Goal: Task Accomplishment & Management: Complete application form

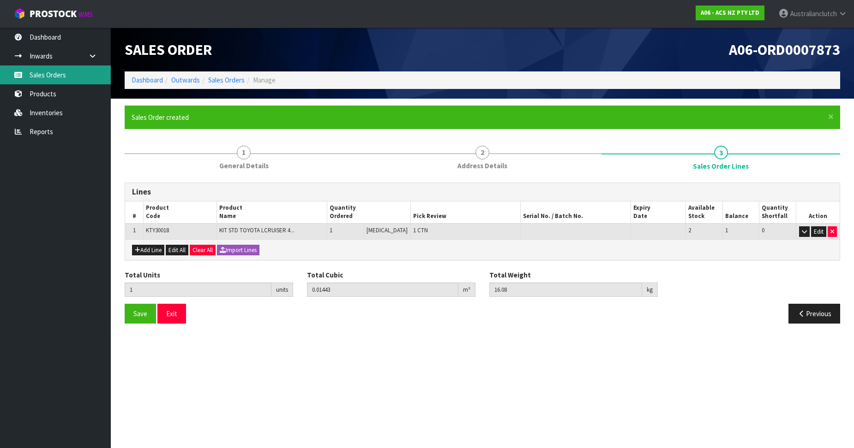
click at [48, 76] on link "Sales Orders" at bounding box center [55, 75] width 111 height 19
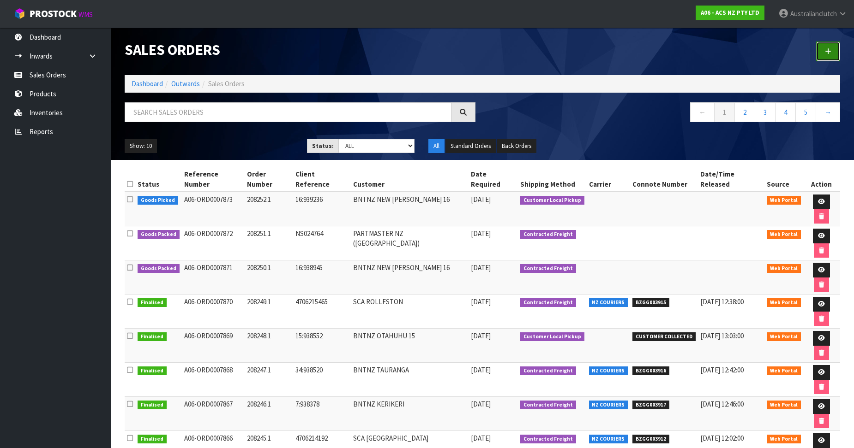
click at [829, 48] on icon at bounding box center [827, 51] width 6 height 7
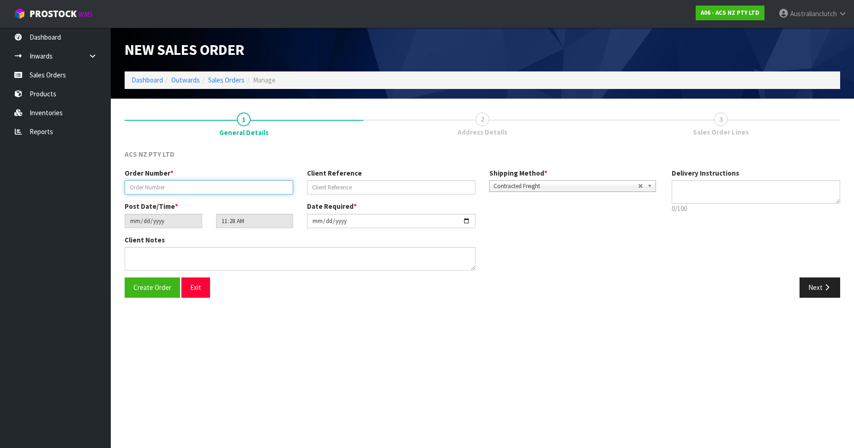
click at [197, 188] on input "text" at bounding box center [209, 187] width 168 height 14
paste input "208253.1"
type input "208253.1"
click at [361, 195] on div "Order Number * 208253.1 Client Reference Shipping Method * Pickup Contracted Fr…" at bounding box center [391, 184] width 547 height 33
click at [355, 191] on input "text" at bounding box center [391, 187] width 168 height 14
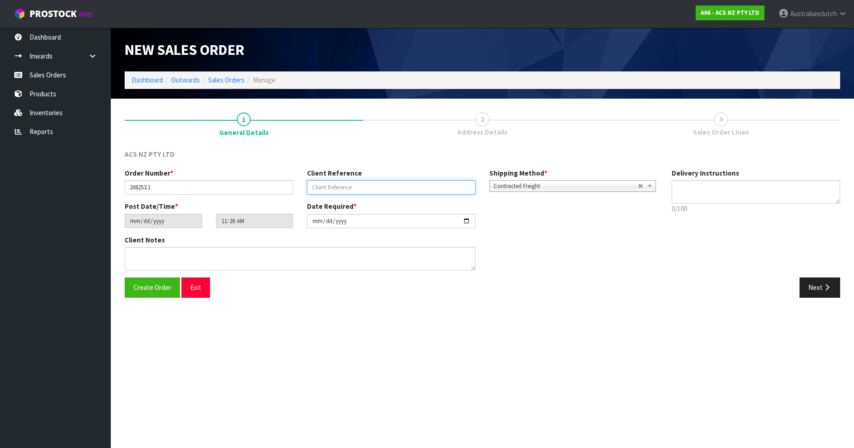
paste input "32:939258"
type input "32:939258"
click at [834, 178] on div "Delivery Instructions 0/100 Delivery instructions has exceeded maximum length!" at bounding box center [755, 193] width 182 height 50
click at [813, 185] on textarea at bounding box center [755, 192] width 168 height 24
click at [719, 183] on textarea at bounding box center [755, 192] width 168 height 24
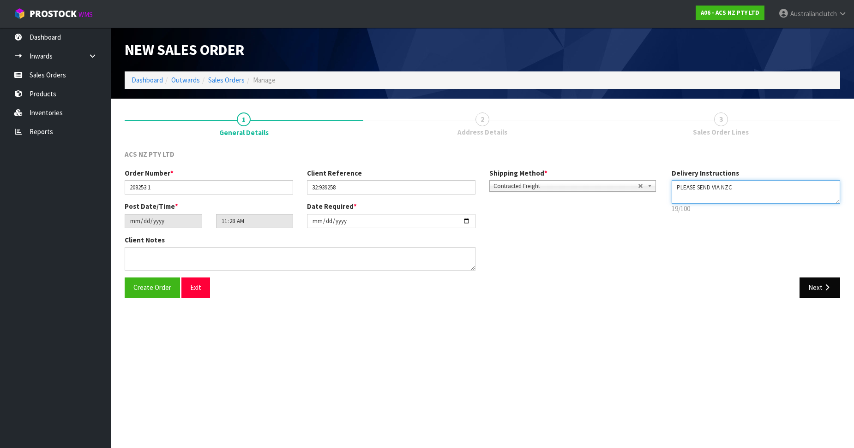
type textarea "PLEASE SEND VIA NZC"
click at [835, 286] on button "Next" at bounding box center [819, 288] width 41 height 20
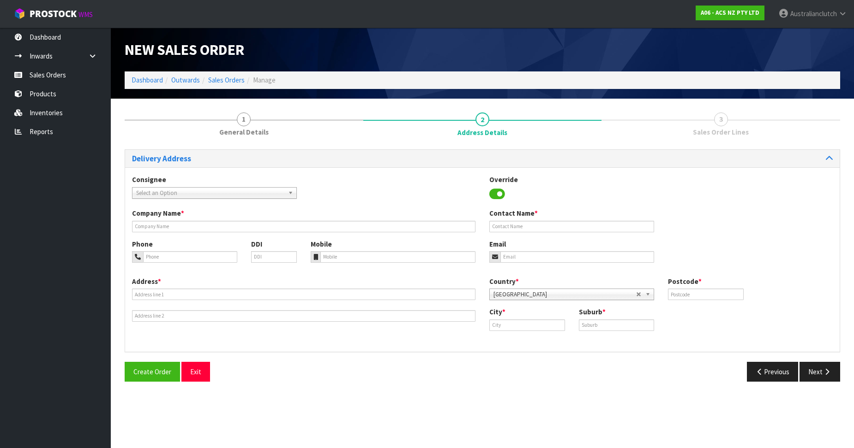
click at [180, 197] on span "Select an Option" at bounding box center [210, 193] width 148 height 11
type input "101671"
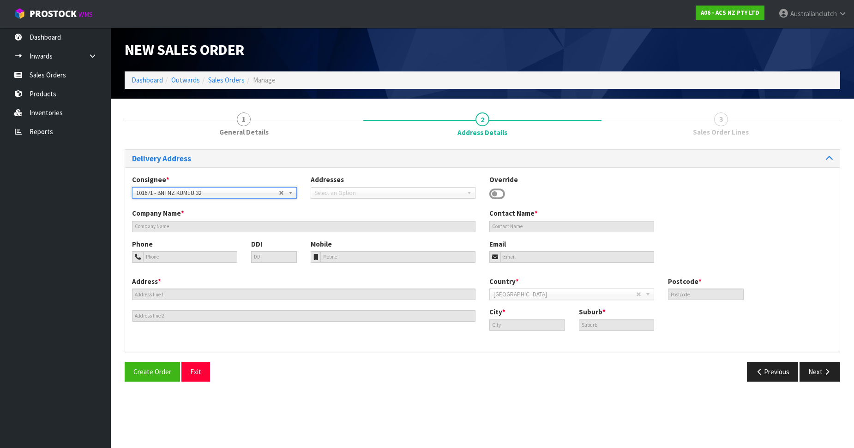
type input "BNTNZ KUMEU 32"
type input "[STREET_ADDRESS]"
type input "0810"
type input "KUMEU"
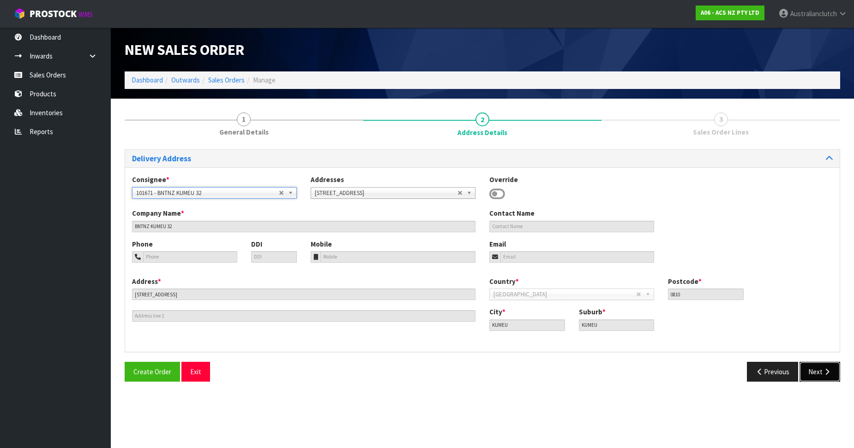
click at [818, 364] on button "Next" at bounding box center [819, 372] width 41 height 20
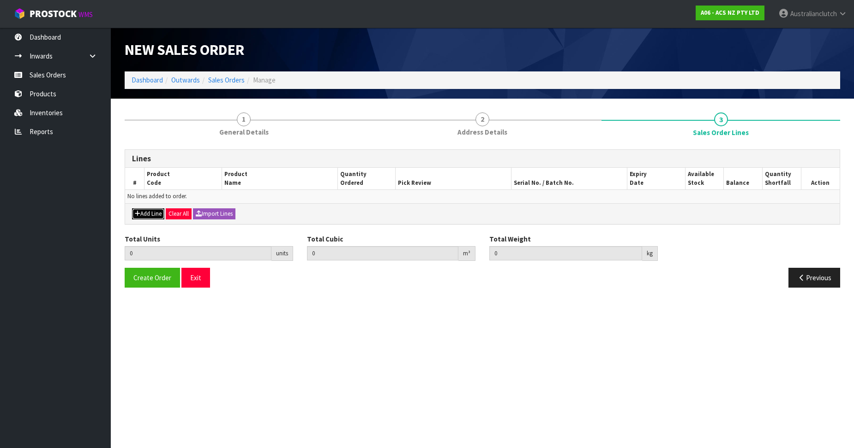
click at [154, 213] on button "Add Line" at bounding box center [148, 214] width 32 height 11
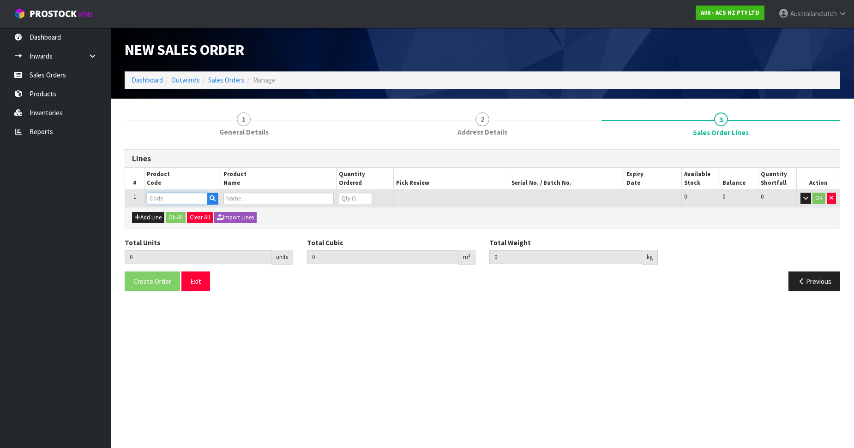
click at [183, 195] on input "text" at bounding box center [177, 199] width 60 height 12
paste input "KFD27613"
type input "KFD27613"
type input "0.000000"
type input "0.000"
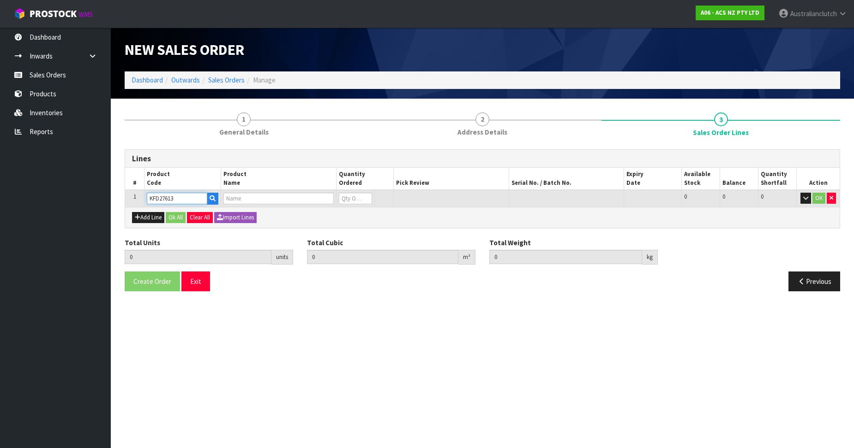
type input "KIT COM FORD TRANSIT 2.0L INC DMF+CSC"
type input "0"
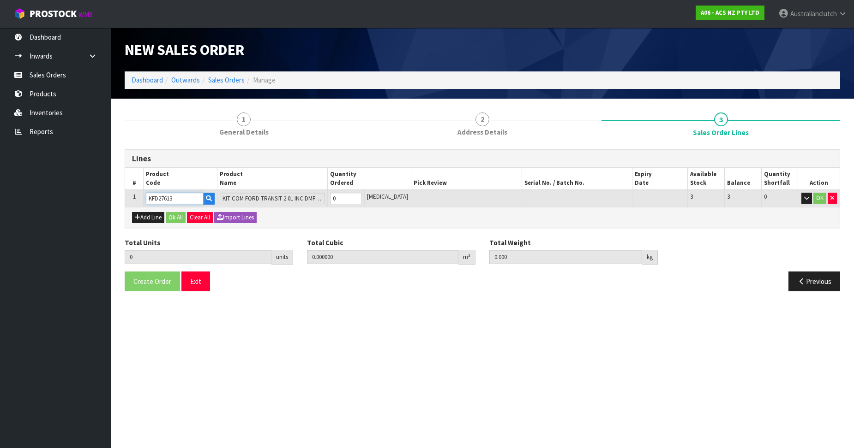
type input "KFD27613"
type input "1"
type input "0.05082"
type input "28.2"
type input "1"
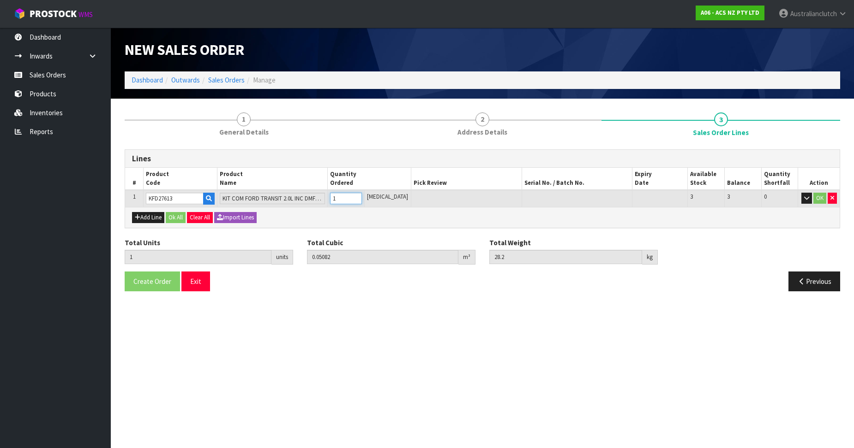
click at [362, 196] on input "1" at bounding box center [346, 199] width 32 height 12
drag, startPoint x: 810, startPoint y: 197, endPoint x: 817, endPoint y: 197, distance: 6.9
click at [811, 197] on button "button" at bounding box center [806, 198] width 11 height 11
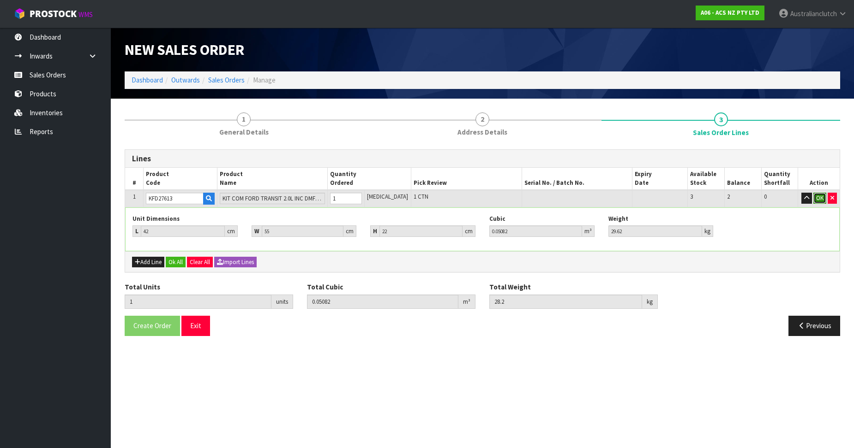
click at [818, 197] on button "OK" at bounding box center [819, 198] width 13 height 11
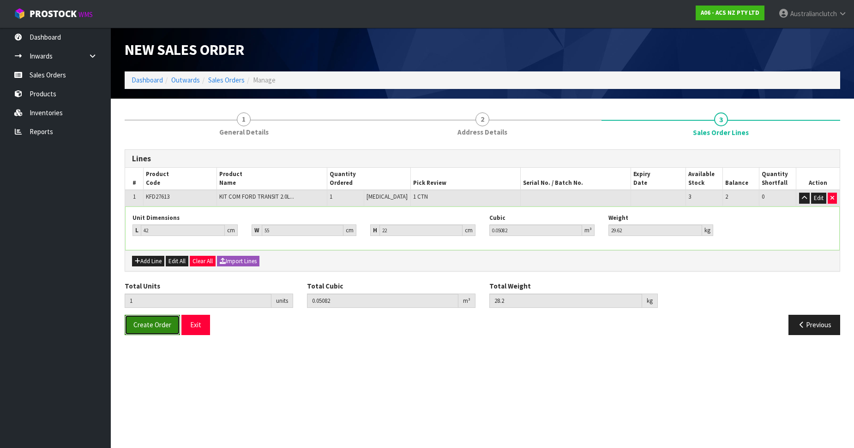
click at [153, 327] on span "Create Order" at bounding box center [152, 325] width 38 height 9
